Goal: Information Seeking & Learning: Learn about a topic

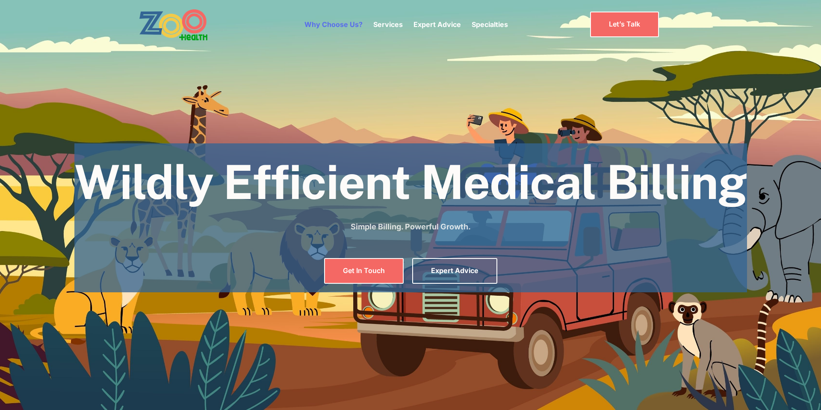
click at [343, 27] on link "Why Choose Us?" at bounding box center [334, 24] width 58 height 9
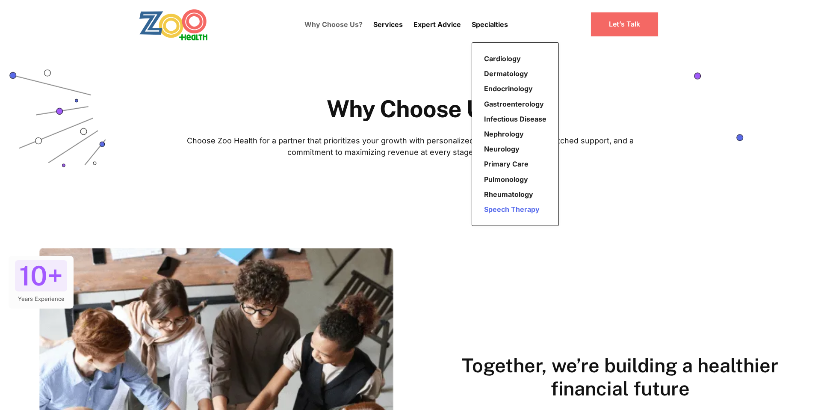
click at [500, 207] on link "Speech Therapy" at bounding box center [515, 209] width 69 height 15
